Goal: Obtain resource: Obtain resource

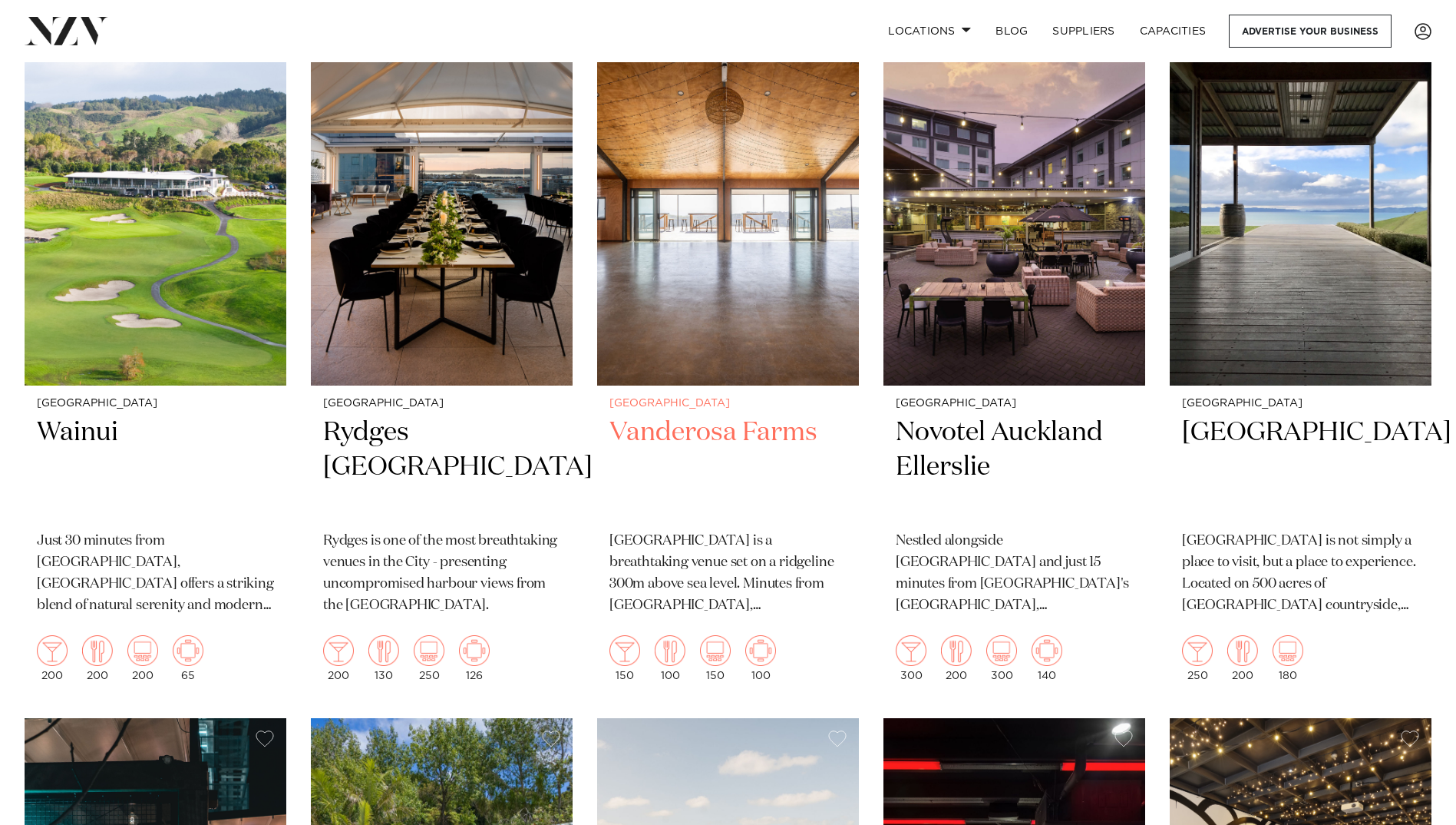
scroll to position [2458, 0]
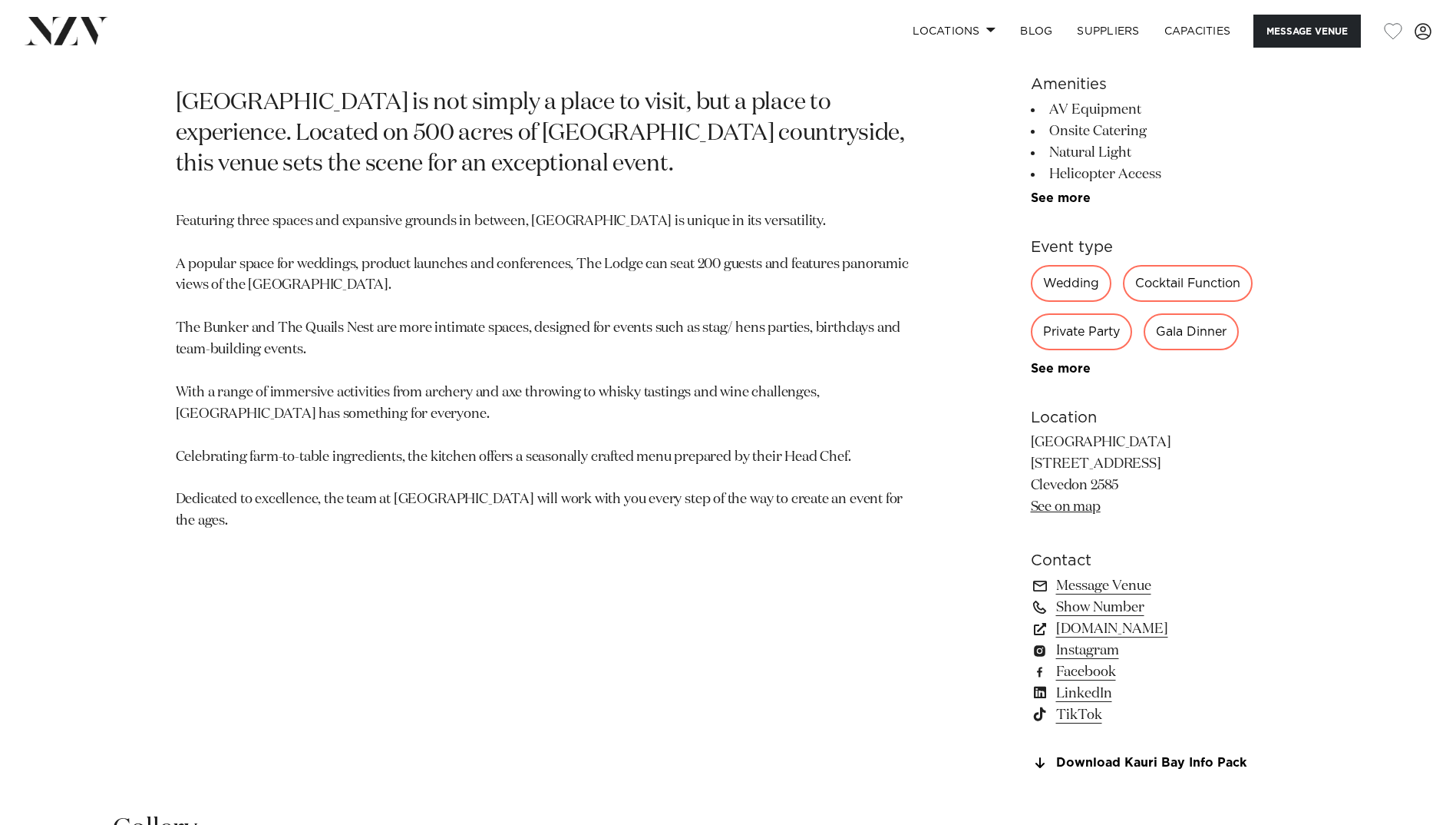
scroll to position [845, 0]
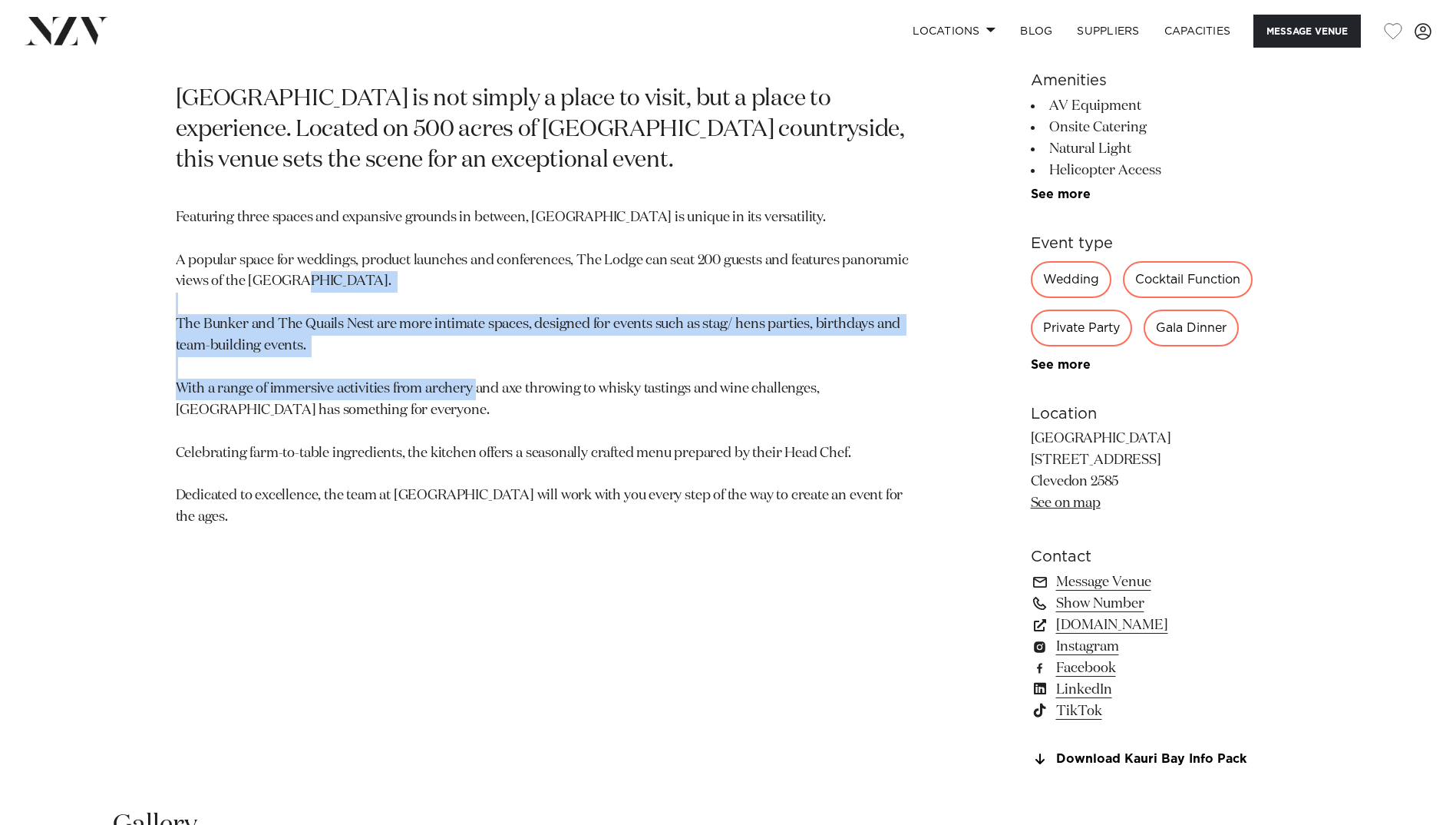
drag, startPoint x: 556, startPoint y: 379, endPoint x: 545, endPoint y: 300, distance: 79.8
click at [545, 300] on p "Featuring three spaces and expansive grounds in between, Kauri Bay is unique in…" at bounding box center [549, 368] width 747 height 321
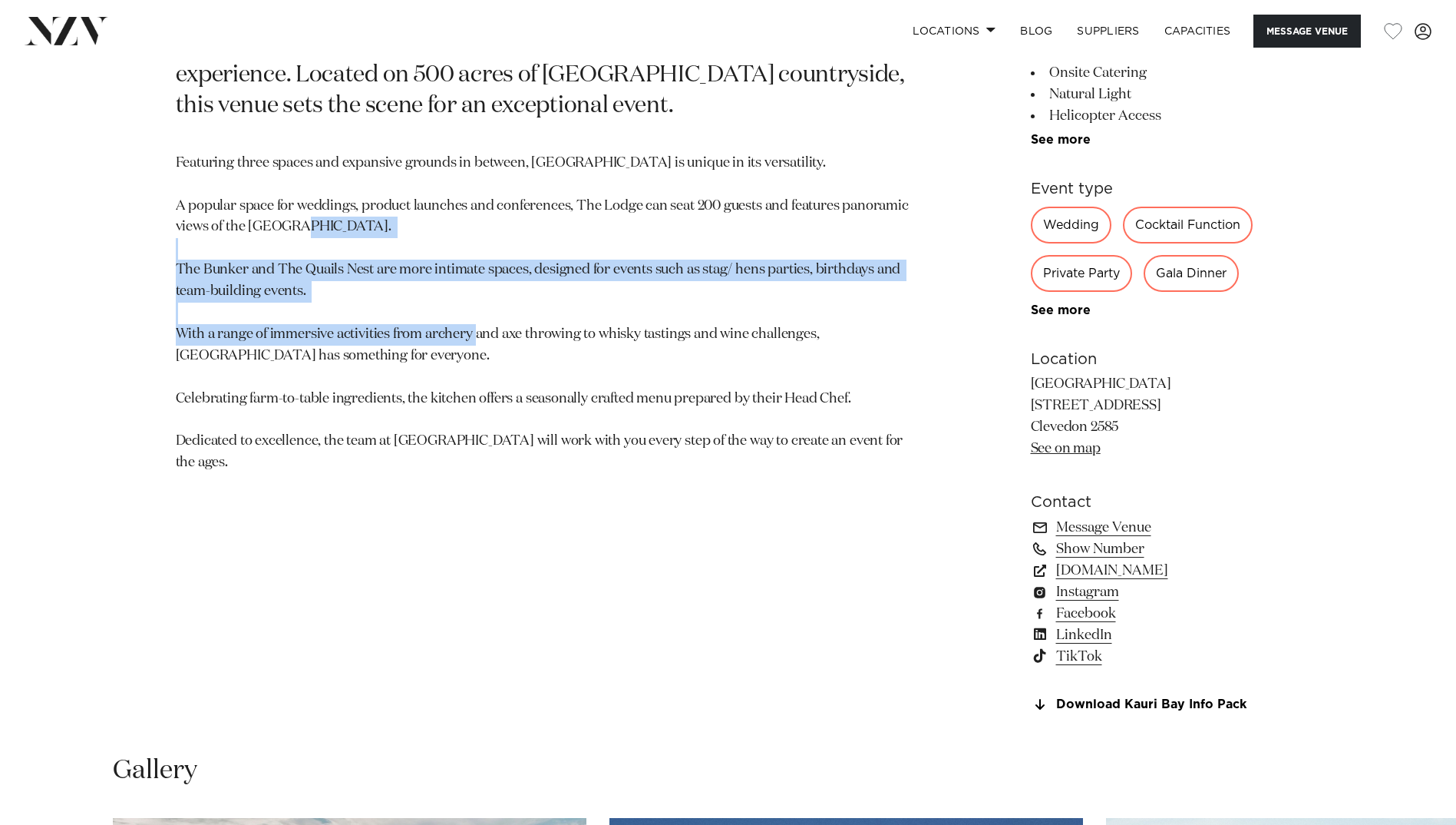
scroll to position [1075, 0]
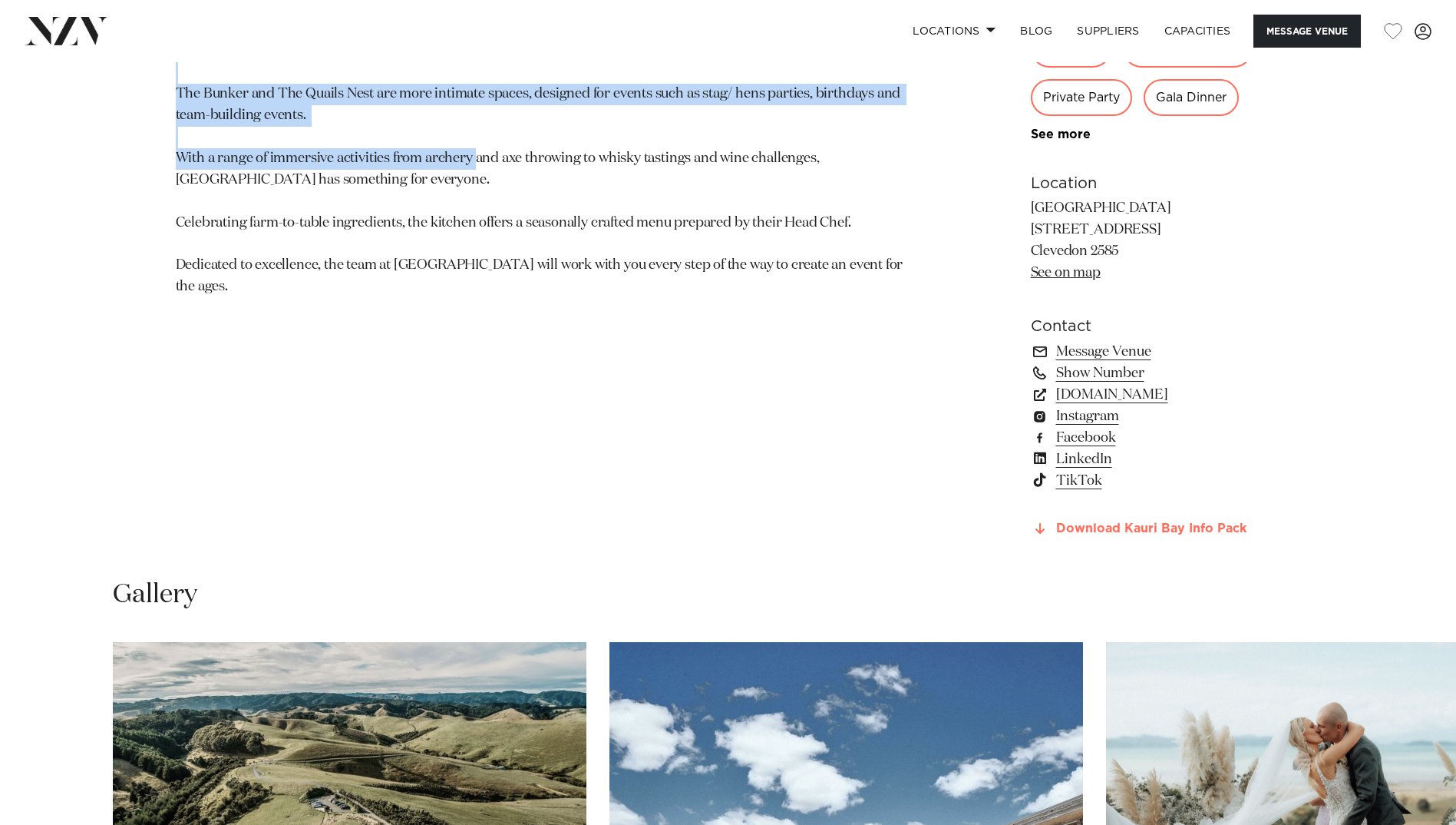
click at [1098, 528] on link "Download Kauri Bay Info Pack" at bounding box center [1156, 529] width 250 height 14
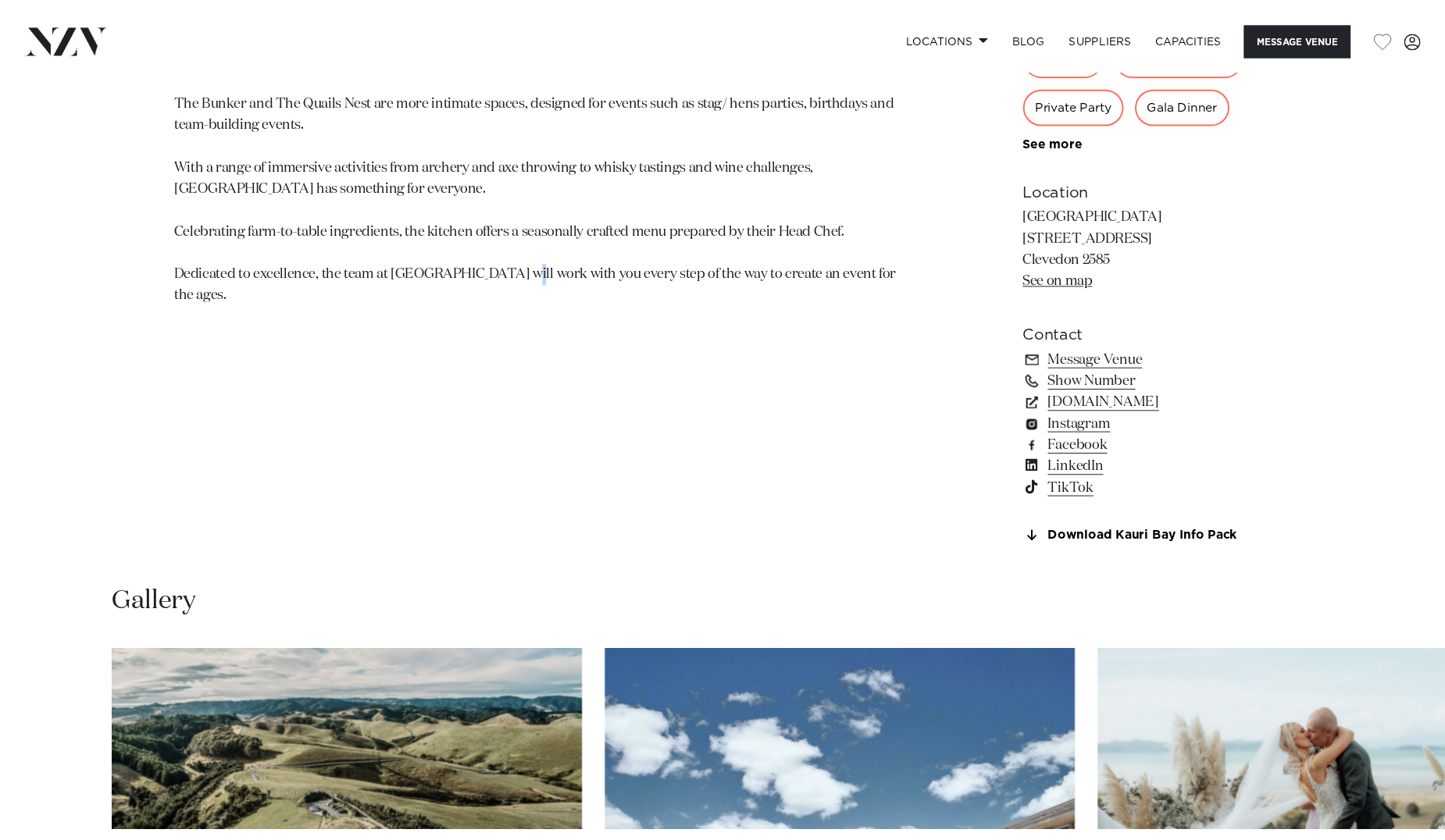
scroll to position [1076, 0]
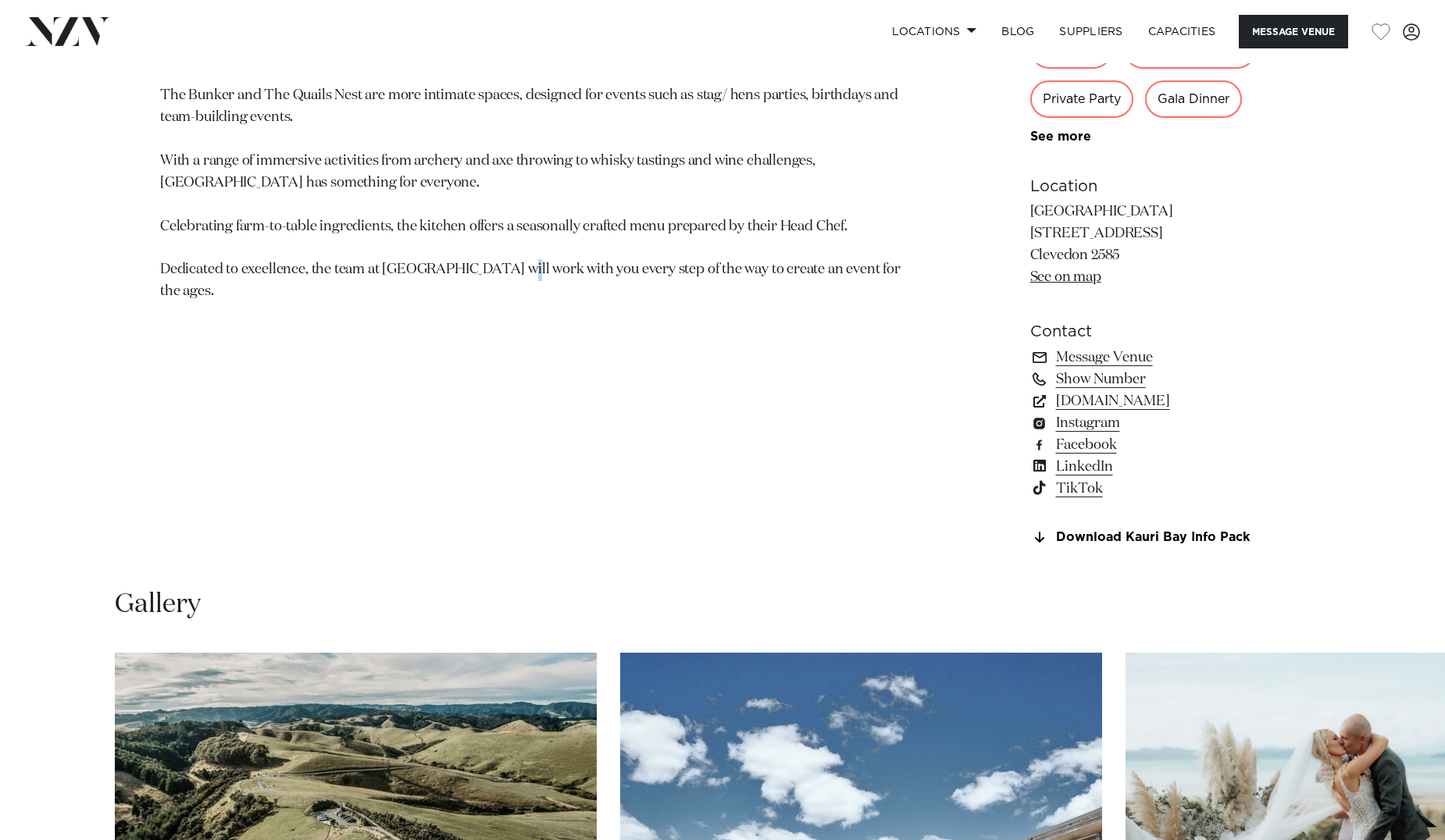
drag, startPoint x: 626, startPoint y: 290, endPoint x: 663, endPoint y: 148, distance: 146.7
click at [630, 269] on section "Auckland Kauri Bay Kauri Bay is not simply a place to visit, but a place to exp…" at bounding box center [540, 144] width 759 height 836
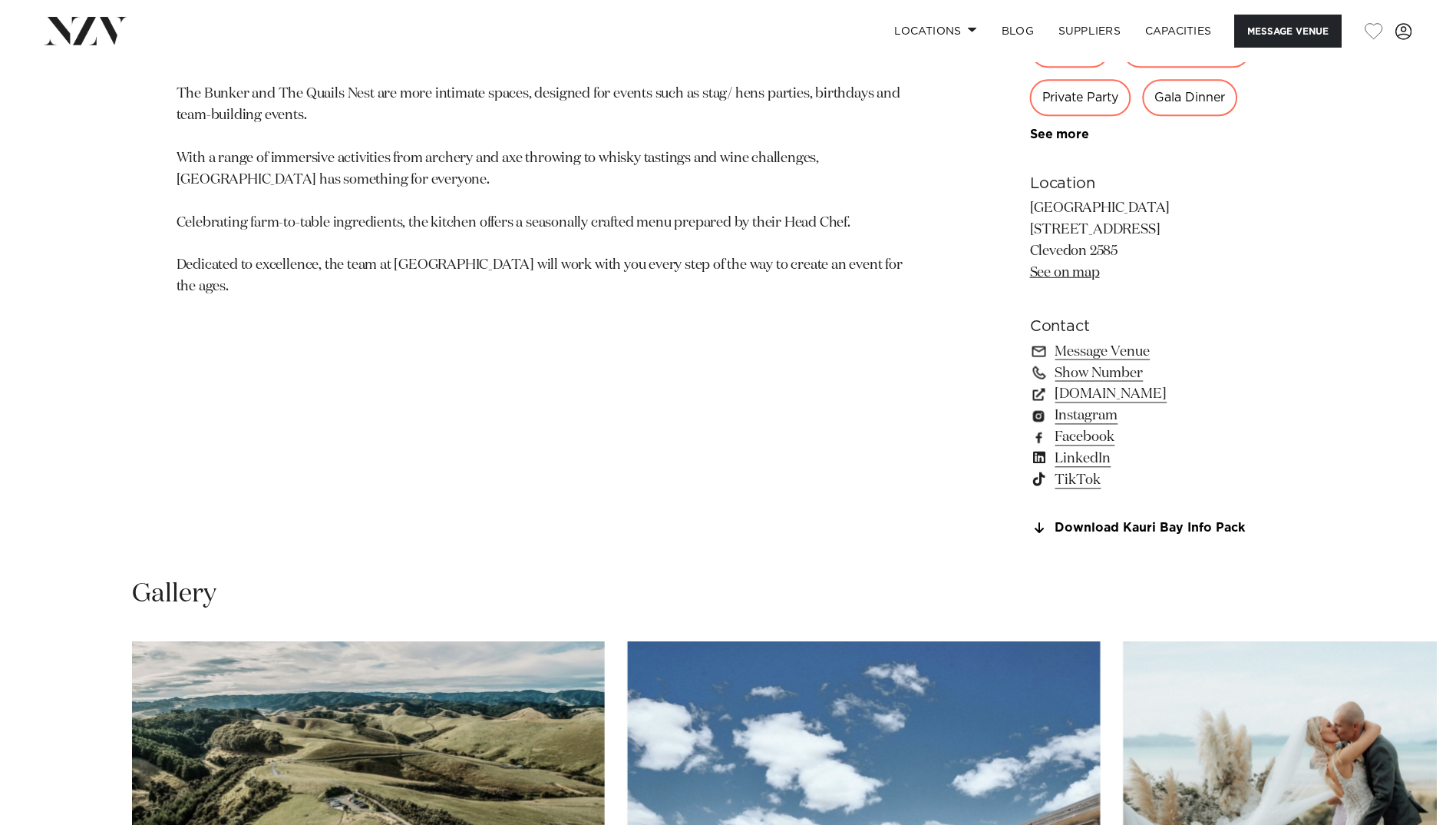
scroll to position [1075, 0]
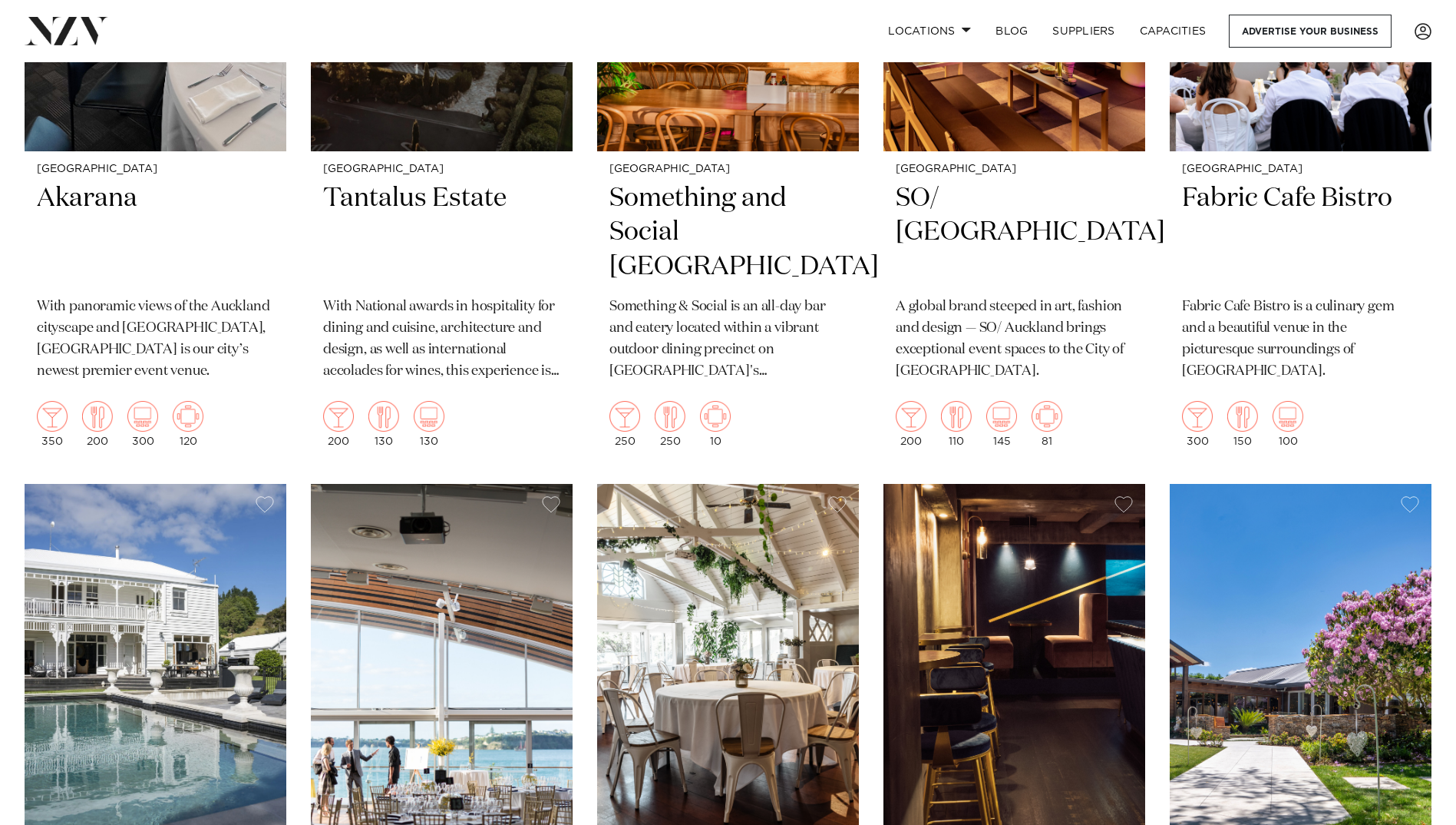
scroll to position [4916, 0]
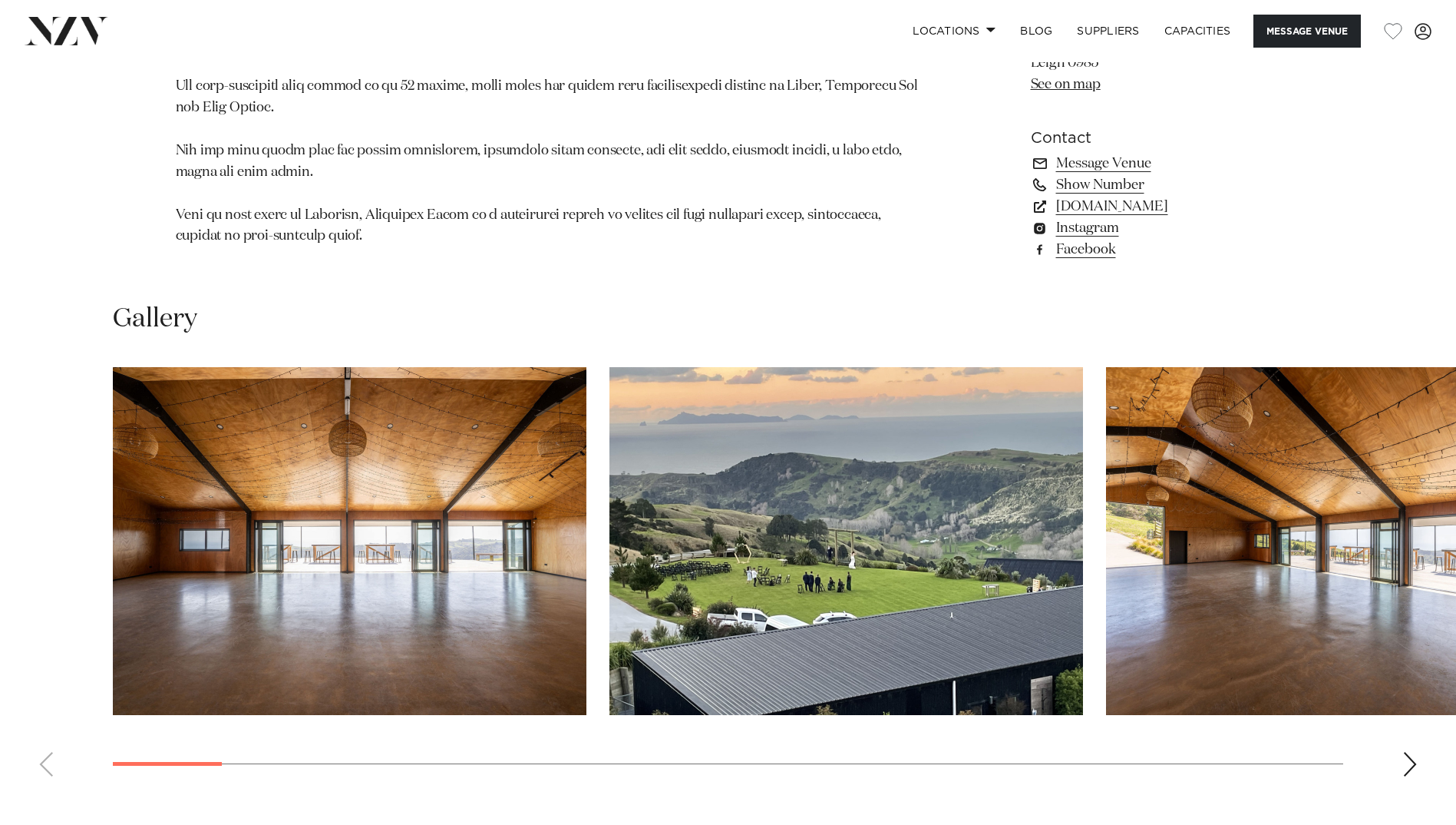
scroll to position [1613, 0]
